Goal: Information Seeking & Learning: Learn about a topic

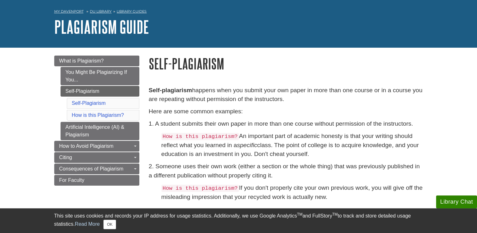
scroll to position [19, 0]
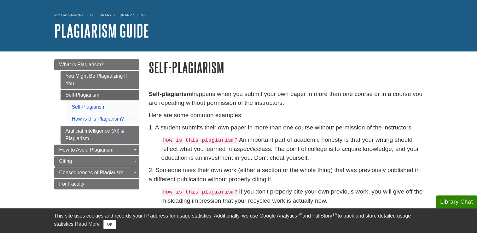
click at [195, 94] on p "Self-plagiarism happens when you submit your own paper in more than one course …" at bounding box center [286, 99] width 274 height 18
click at [192, 94] on strong "Self-plagiarism" at bounding box center [171, 94] width 44 height 7
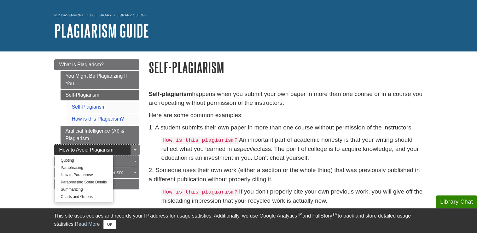
click at [91, 149] on span "How to Avoid Plagiarism" at bounding box center [86, 149] width 54 height 5
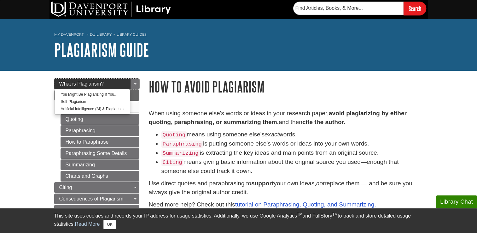
click at [86, 79] on link "What is Plagiarism?" at bounding box center [96, 84] width 85 height 11
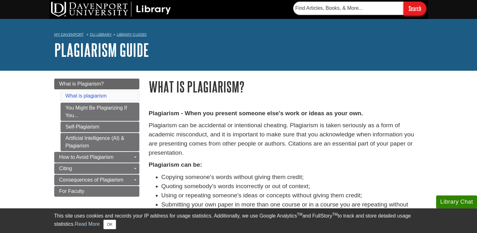
click at [416, 7] on input "Search" at bounding box center [415, 9] width 23 height 14
click at [235, 216] on div "This site uses cookies and records your IP address for usage statistics. Additi…" at bounding box center [238, 220] width 369 height 17
click at [244, 230] on div "This site uses cookies and records your IP address for usage statistics. Additi…" at bounding box center [238, 220] width 369 height 25
